Goal: Information Seeking & Learning: Learn about a topic

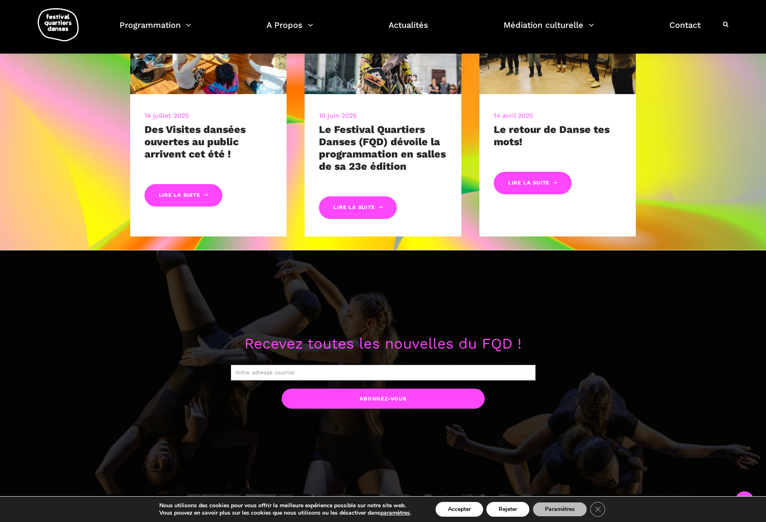
scroll to position [334, 0]
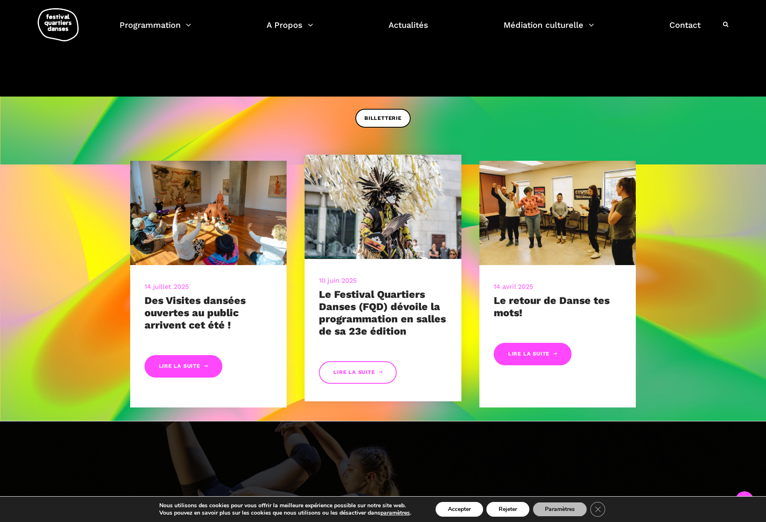
click at [368, 375] on link "Lire la suite" at bounding box center [358, 372] width 78 height 23
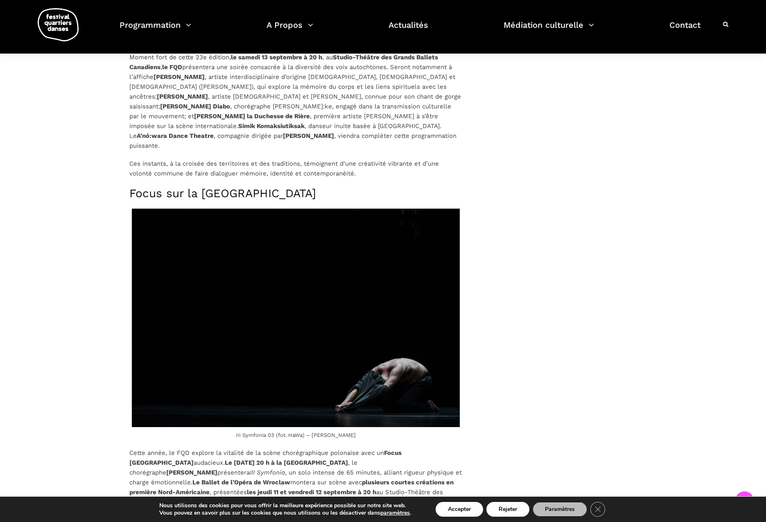
scroll to position [1287, 0]
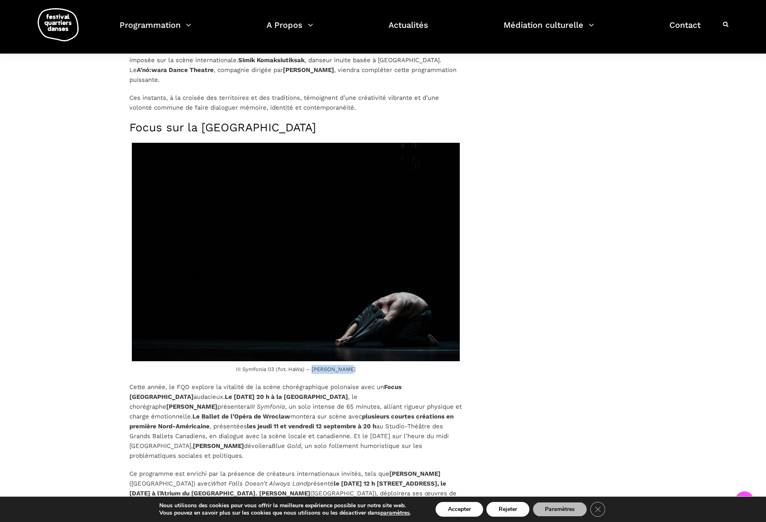
drag, startPoint x: 351, startPoint y: 359, endPoint x: 318, endPoint y: 360, distance: 32.8
click at [318, 365] on figcaption "III Symfonia 03 (fot. HaWa) – [PERSON_NAME]" at bounding box center [295, 369] width 333 height 9
copy figcaption "[PERSON_NAME]"
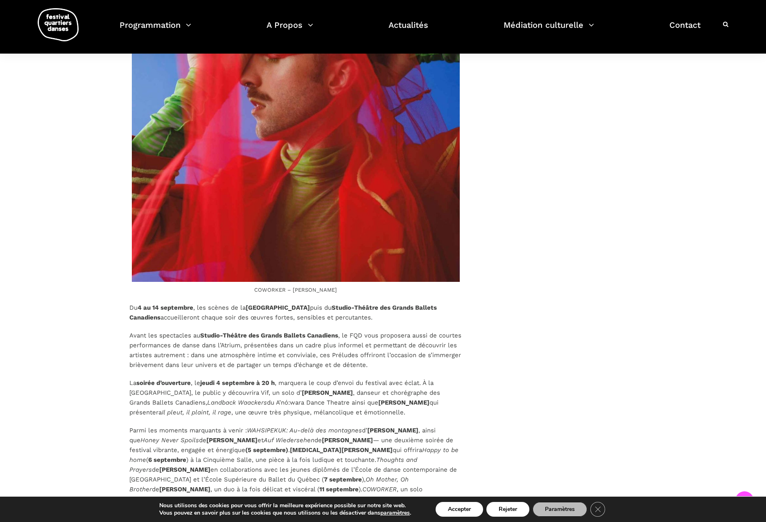
scroll to position [1935, 0]
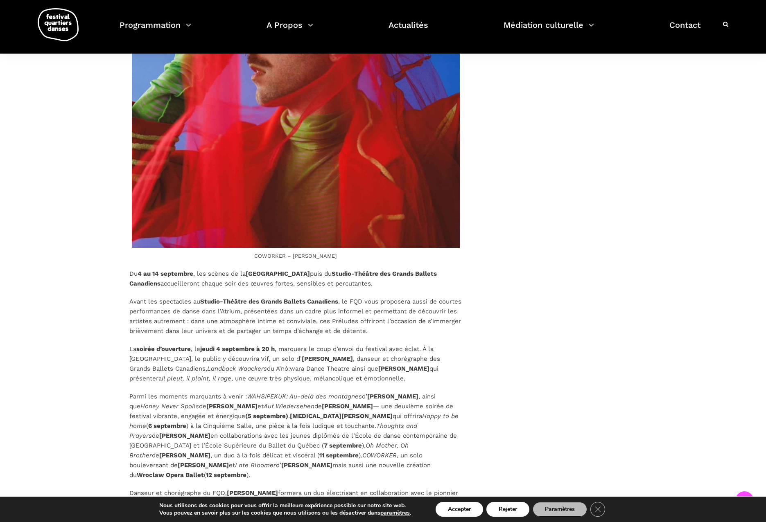
drag, startPoint x: 413, startPoint y: 357, endPoint x: 364, endPoint y: 361, distance: 48.8
click at [364, 361] on p "La soirée d’ouverture , le [DATE] 20 h , marquera le coup d’envoi du festival a…" at bounding box center [295, 363] width 333 height 39
copy strong "[PERSON_NAME]"
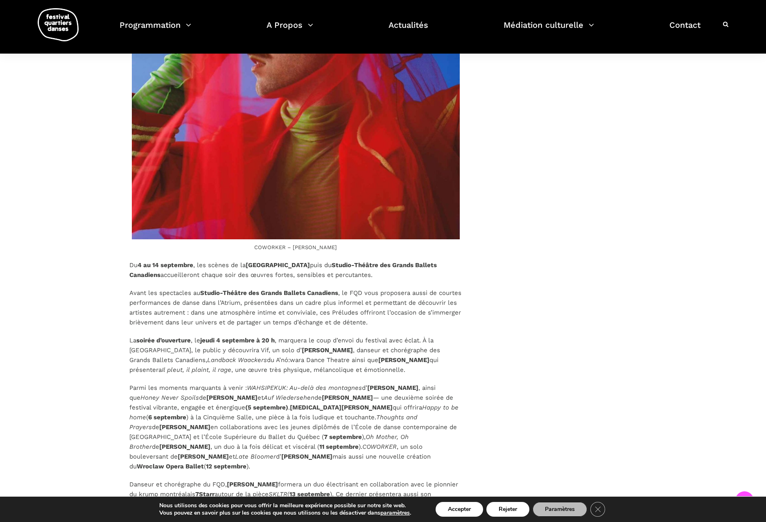
scroll to position [1945, 0]
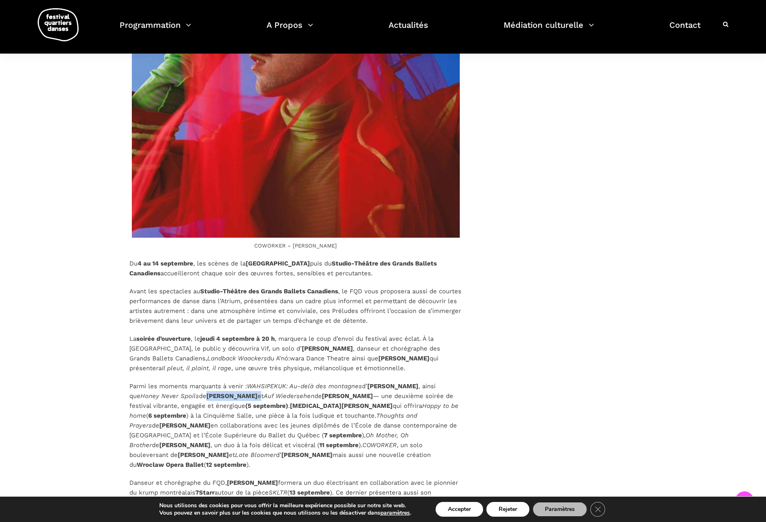
drag, startPoint x: 248, startPoint y: 386, endPoint x: 281, endPoint y: 390, distance: 32.5
click at [199, 385] on p "Parmi les moments marquants à venir : WAHSIPEKUK: Au-delà des montagnes d’ [PER…" at bounding box center [295, 425] width 333 height 88
copy p "[PERSON_NAME]"
drag, startPoint x: 385, startPoint y: 424, endPoint x: 439, endPoint y: 419, distance: 54.2
click at [352, 422] on p "Parmi les moments marquants à venir : WAHSIPEKUK: Au-delà des montagnes d’ [PER…" at bounding box center [295, 425] width 333 height 88
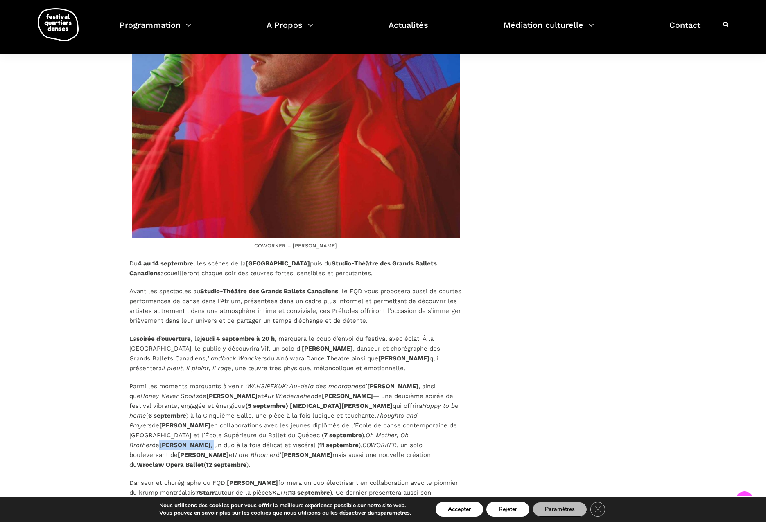
copy p "[PERSON_NAME] ,"
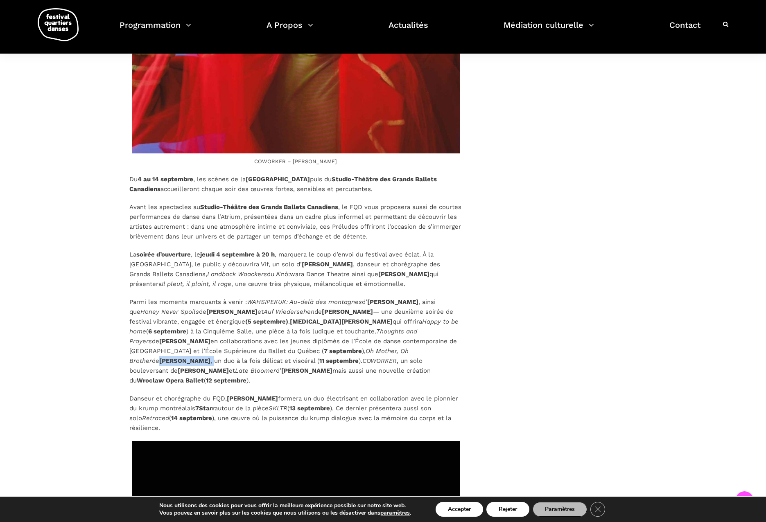
scroll to position [2044, 0]
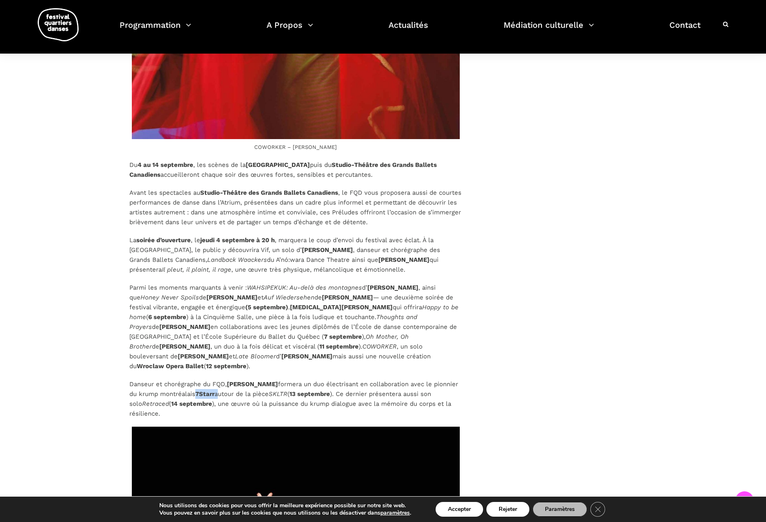
drag, startPoint x: 219, startPoint y: 372, endPoint x: 198, endPoint y: 374, distance: 20.9
click at [198, 379] on p "Danseur et chorégraphe du FQD, [PERSON_NAME] formera un duo électrisant en coll…" at bounding box center [295, 398] width 333 height 39
copy p "7Starr"
drag, startPoint x: 280, startPoint y: 363, endPoint x: 231, endPoint y: 363, distance: 49.1
click at [231, 379] on p "Danseur et chorégraphe du FQD, [PERSON_NAME] formera un duo électrisant en coll…" at bounding box center [295, 398] width 333 height 39
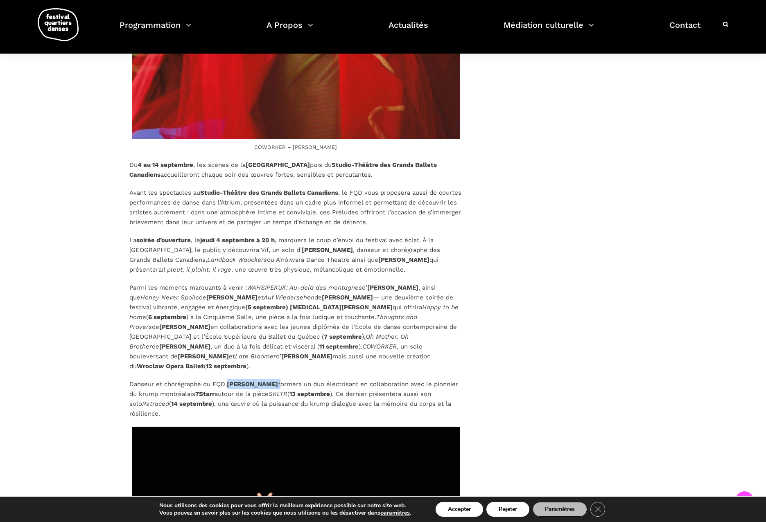
copy p "[PERSON_NAME]"
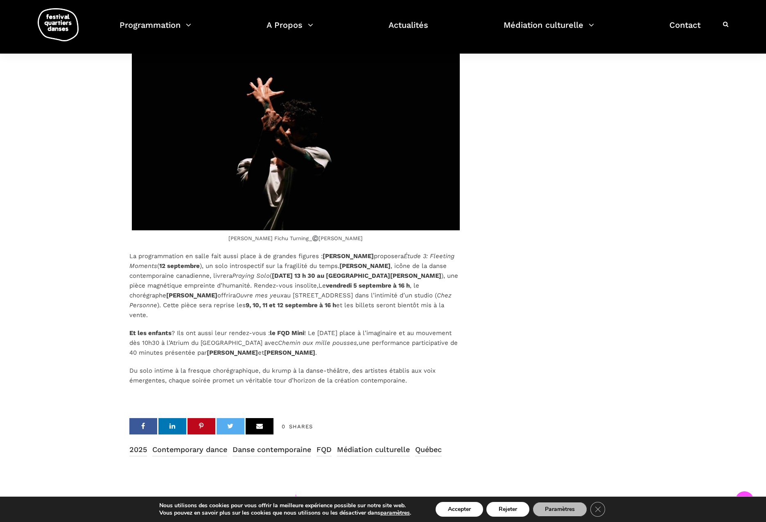
scroll to position [2461, 0]
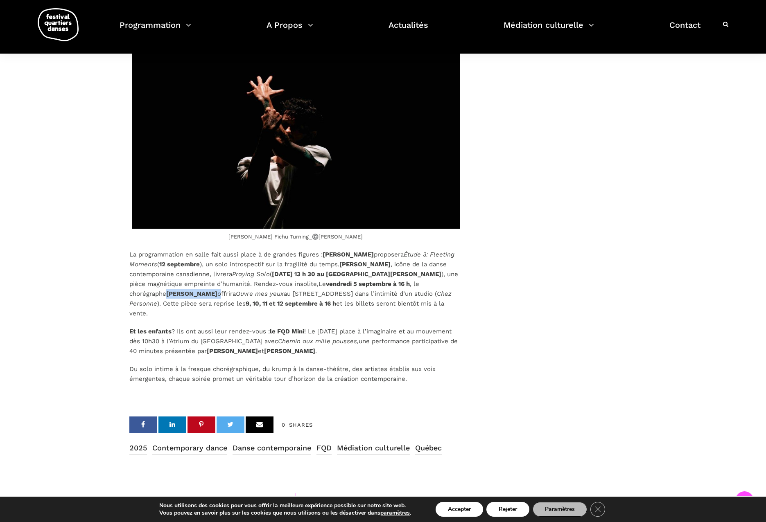
drag, startPoint x: 249, startPoint y: 272, endPoint x: 168, endPoint y: 273, distance: 81.1
click at [168, 273] on p "La programmation en salle fait aussi place à de grandes figures : [PERSON_NAME]…" at bounding box center [295, 284] width 333 height 69
copy p "[PERSON_NAME]"
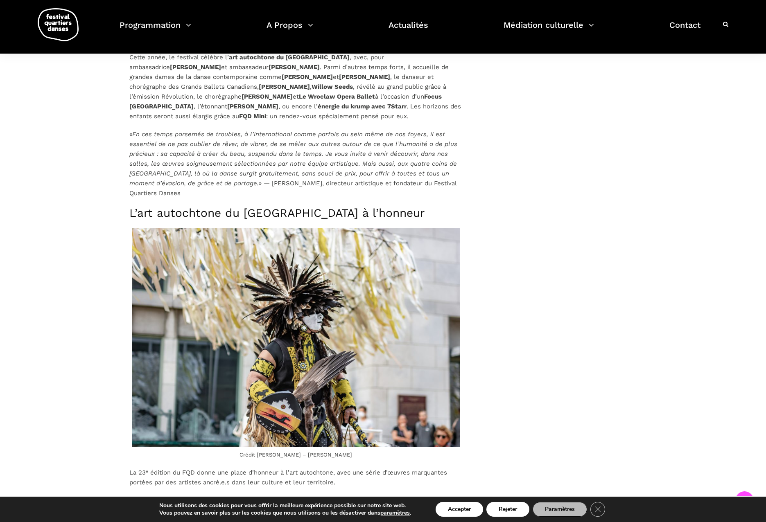
scroll to position [0, 0]
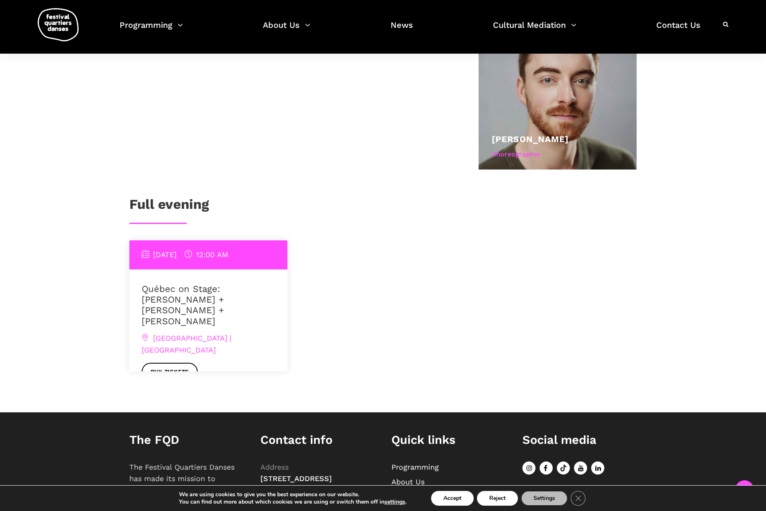
scroll to position [568, 0]
